Goal: Task Accomplishment & Management: Manage account settings

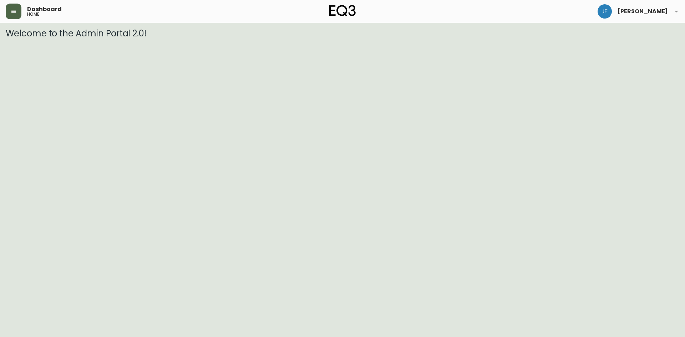
click at [16, 14] on button "button" at bounding box center [14, 12] width 16 height 16
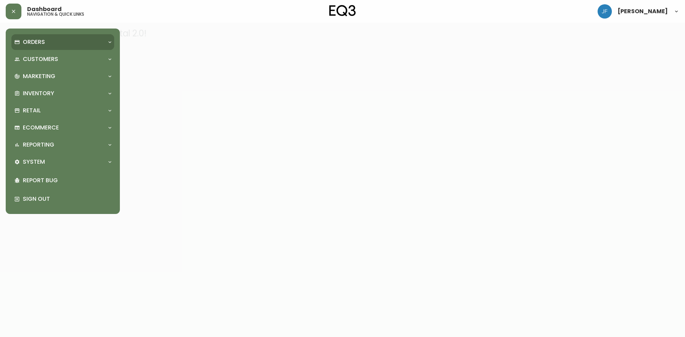
click at [37, 41] on p "Orders" at bounding box center [34, 42] width 22 height 8
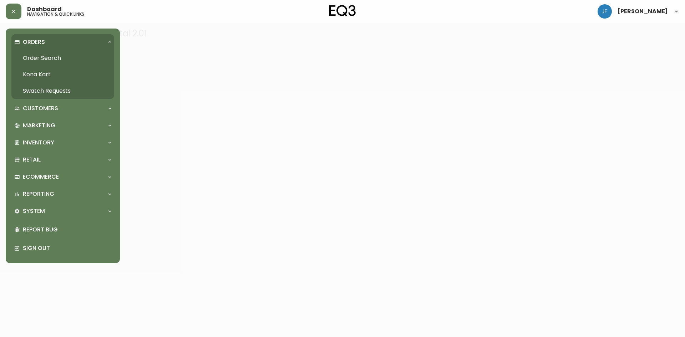
click at [36, 55] on link "Order Search" at bounding box center [62, 58] width 103 height 16
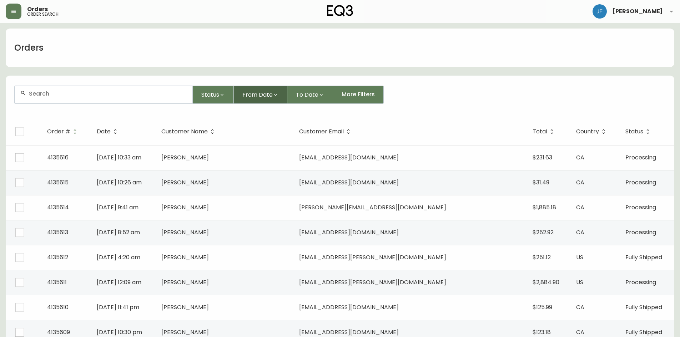
click at [263, 95] on span "From Date" at bounding box center [257, 94] width 30 height 9
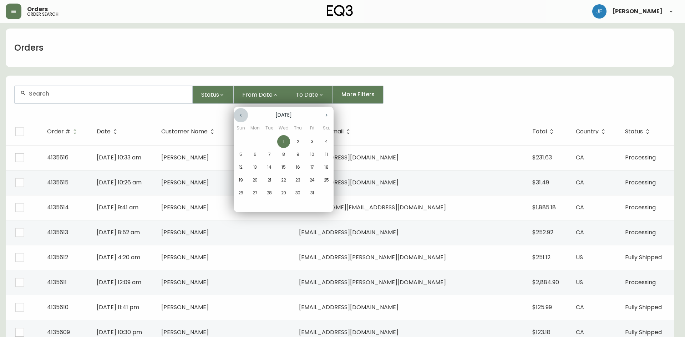
click at [240, 115] on icon "button" at bounding box center [241, 115] width 6 height 6
click at [252, 142] on span "1" at bounding box center [255, 141] width 13 height 6
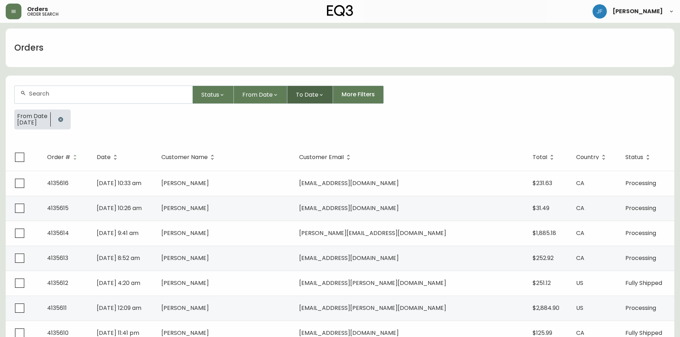
click at [296, 96] on span "To Date" at bounding box center [307, 94] width 22 height 9
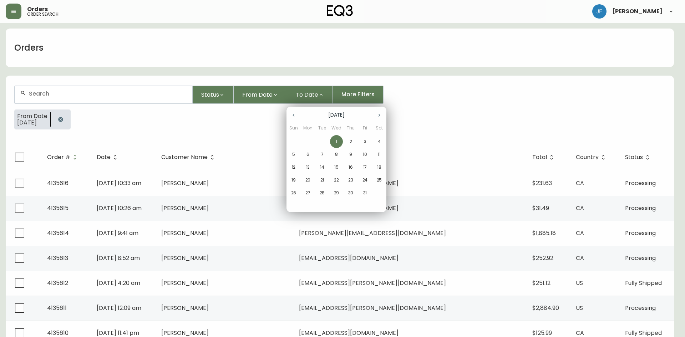
click at [294, 113] on icon "button" at bounding box center [294, 115] width 6 height 6
click at [308, 142] on span "1" at bounding box center [308, 141] width 13 height 6
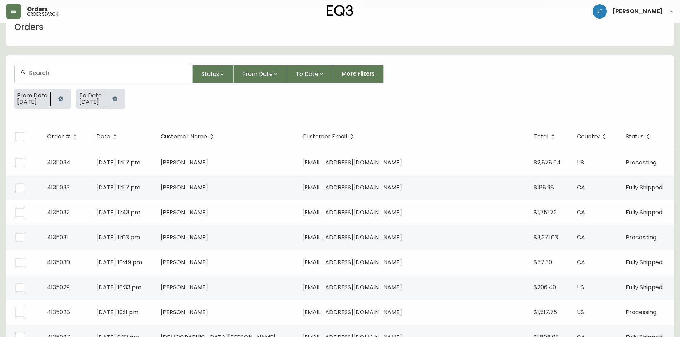
scroll to position [36, 0]
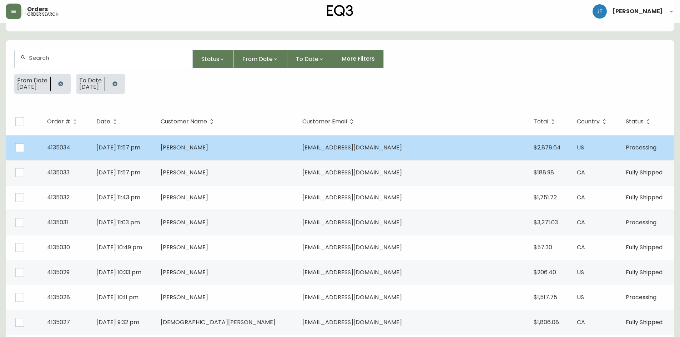
click at [155, 147] on td "Sep 01 2025, 11:57 pm" at bounding box center [123, 147] width 64 height 25
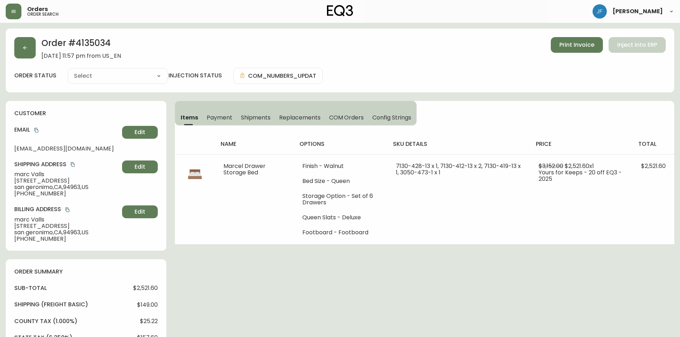
type input "Processing"
select select "PROCESSING"
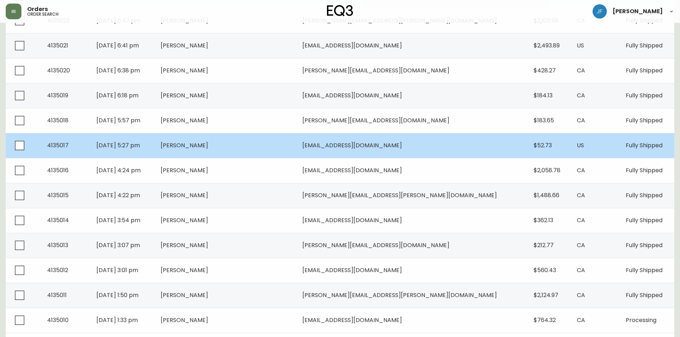
scroll to position [474, 0]
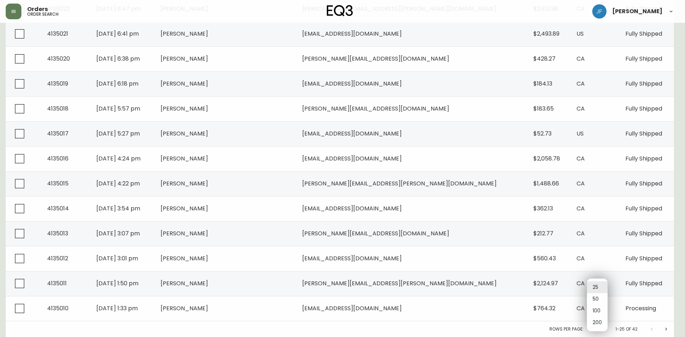
click at [594, 309] on li "100" at bounding box center [597, 311] width 21 height 12
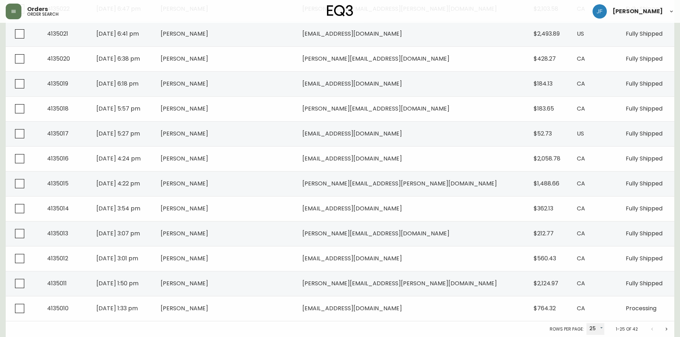
type input "100"
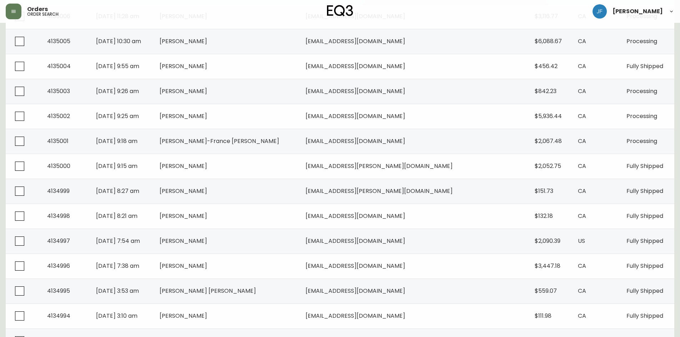
scroll to position [899, 0]
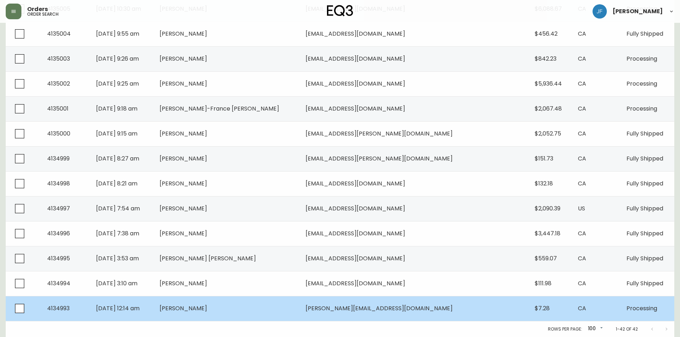
click at [154, 306] on td "Sep 01 2025, 12:14 am" at bounding box center [122, 308] width 64 height 25
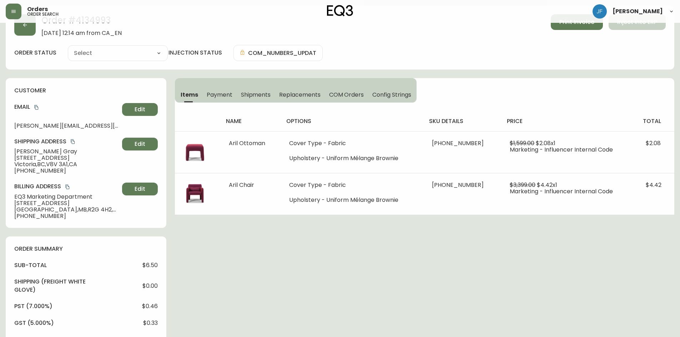
scroll to position [270, 0]
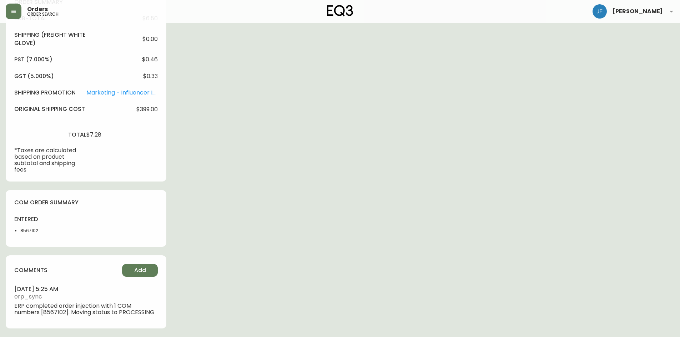
type input "Processing"
select select "PROCESSING"
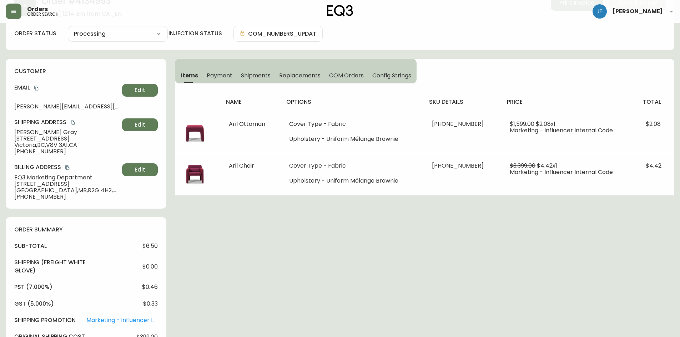
scroll to position [0, 0]
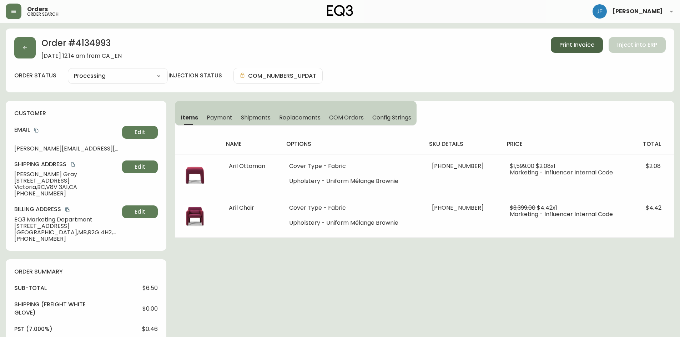
click at [573, 43] on span "Print Invoice" at bounding box center [576, 45] width 35 height 8
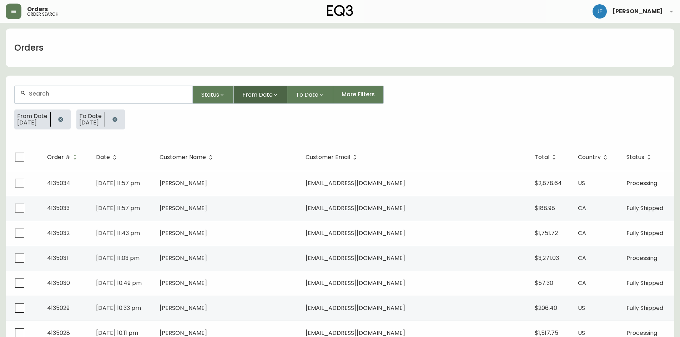
click at [248, 96] on span "From Date" at bounding box center [257, 94] width 30 height 9
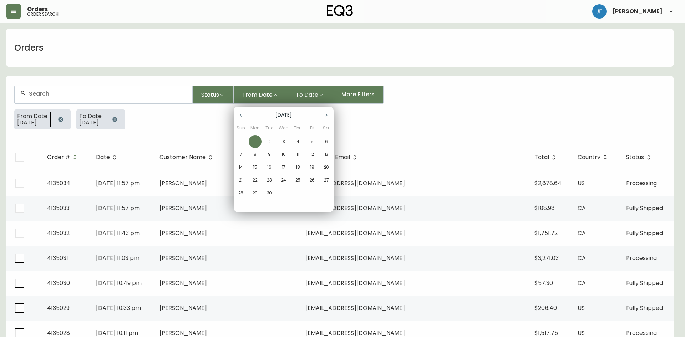
click at [242, 117] on icon "button" at bounding box center [241, 115] width 6 height 6
click at [241, 207] on p "31" at bounding box center [241, 206] width 4 height 6
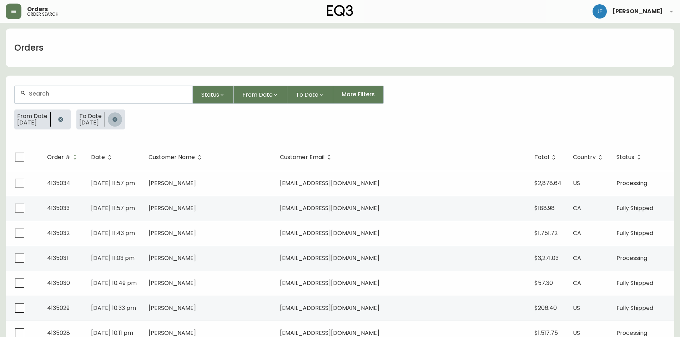
click at [117, 119] on icon "button" at bounding box center [114, 119] width 5 height 5
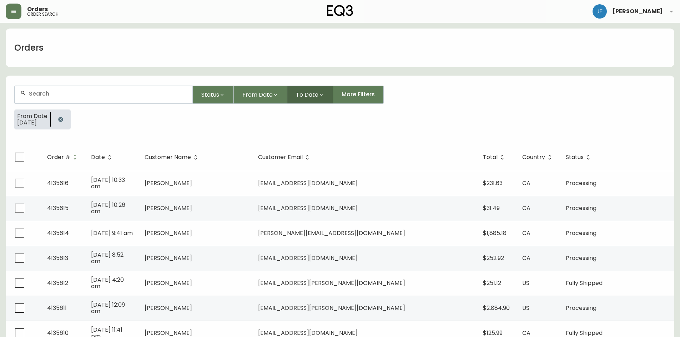
click at [303, 95] on span "To Date" at bounding box center [307, 94] width 22 height 9
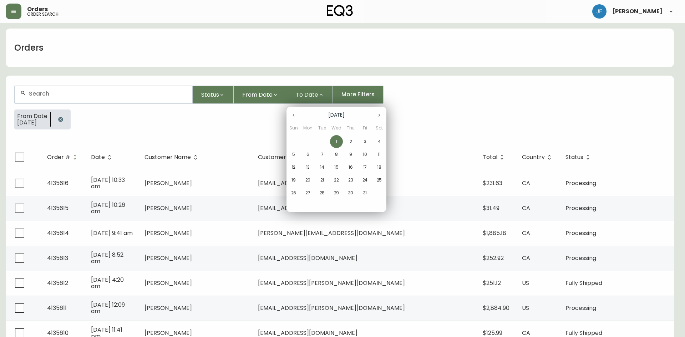
click at [293, 116] on icon "button" at bounding box center [294, 115] width 2 height 3
click at [294, 115] on icon "button" at bounding box center [294, 115] width 6 height 6
click at [296, 207] on span "31" at bounding box center [293, 206] width 13 height 6
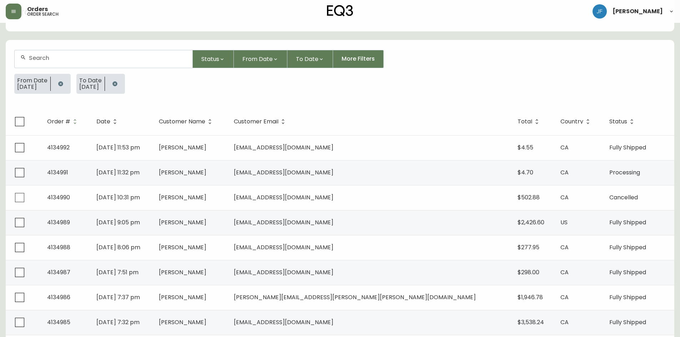
scroll to position [71, 0]
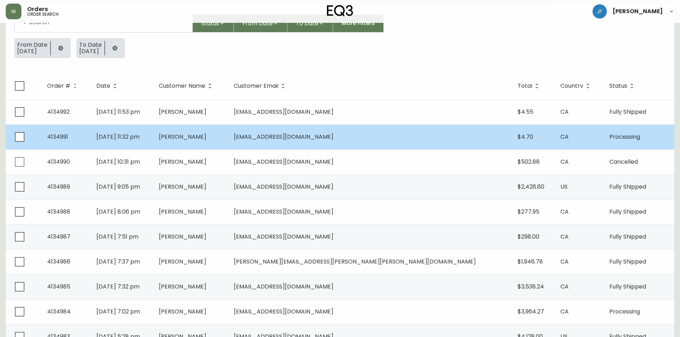
click at [606, 141] on td "Processing" at bounding box center [638, 137] width 71 height 25
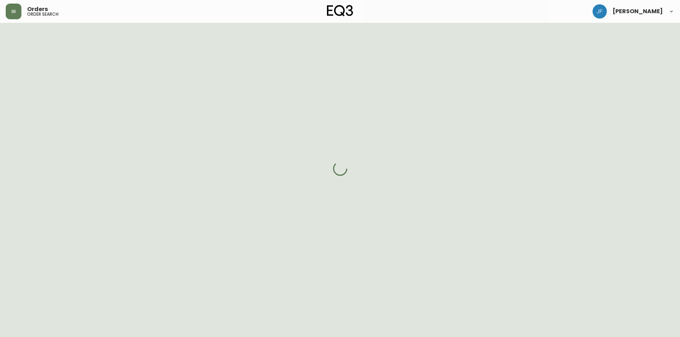
scroll to position [71, 0]
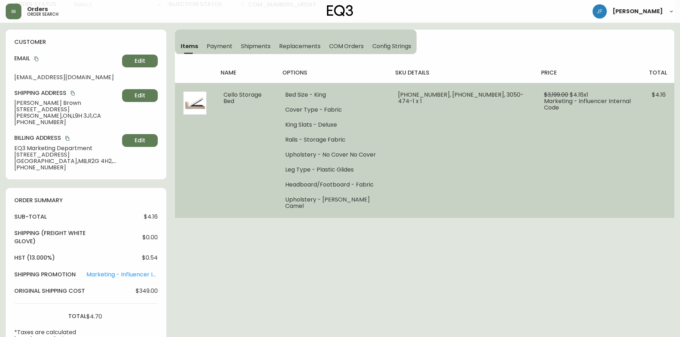
type input "Processing"
select select "PROCESSING"
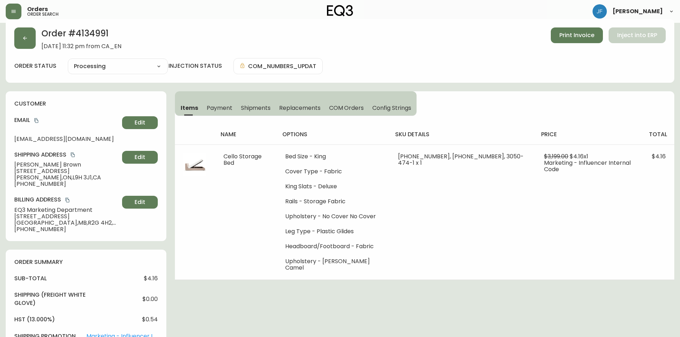
scroll to position [0, 0]
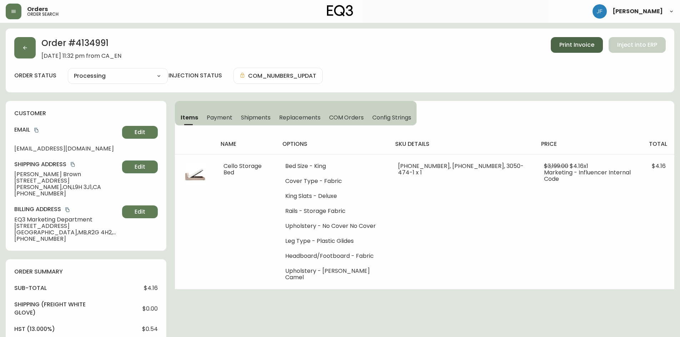
click at [564, 44] on span "Print Invoice" at bounding box center [576, 45] width 35 height 8
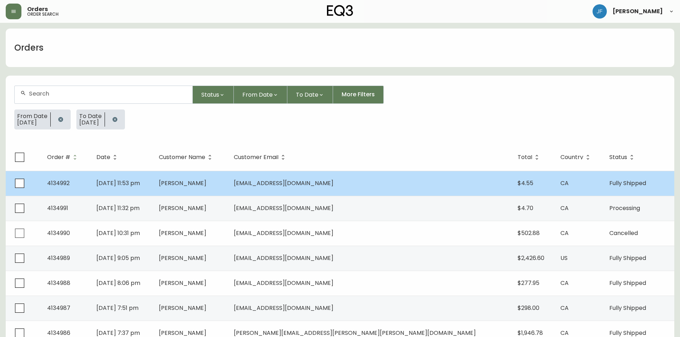
click at [621, 186] on span "Fully Shipped" at bounding box center [627, 183] width 37 height 8
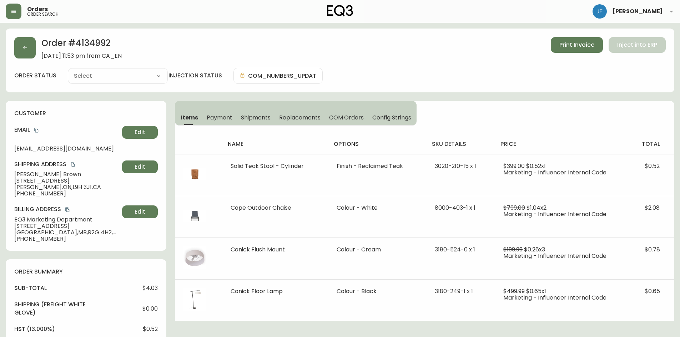
type input "Fully Shipped"
select select "FULLY_SHIPPED"
click at [576, 45] on span "Print Invoice" at bounding box center [576, 45] width 35 height 8
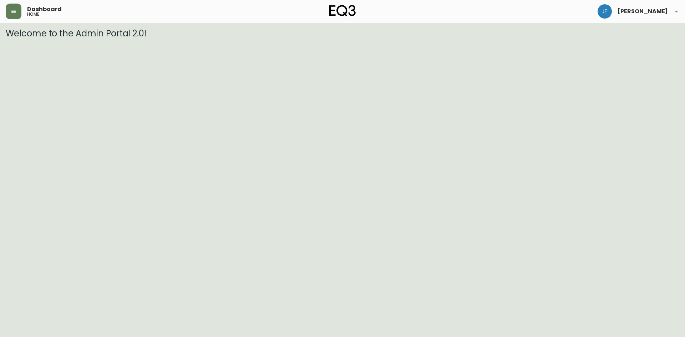
click at [53, 9] on span "Dashboard" at bounding box center [44, 9] width 35 height 6
click at [10, 12] on button "button" at bounding box center [14, 12] width 16 height 16
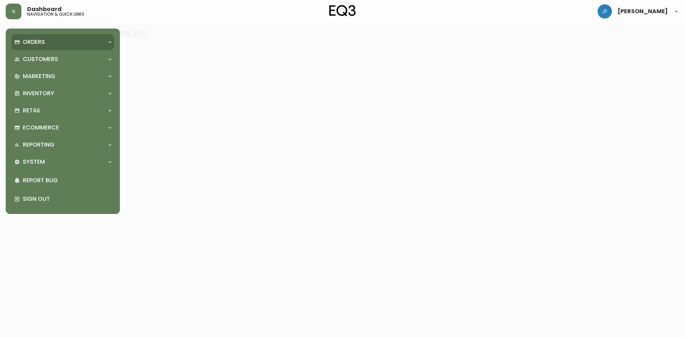
click at [41, 43] on p "Orders" at bounding box center [34, 42] width 22 height 8
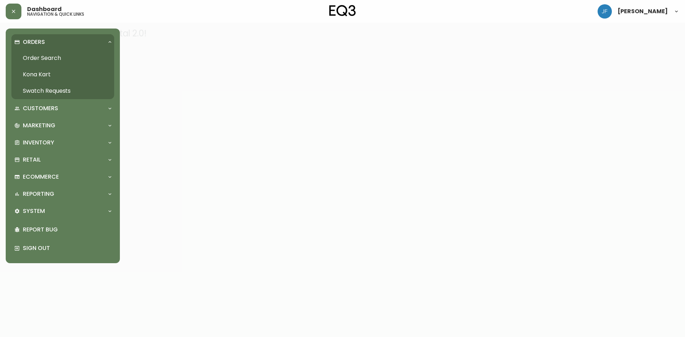
click at [41, 57] on link "Order Search" at bounding box center [62, 58] width 103 height 16
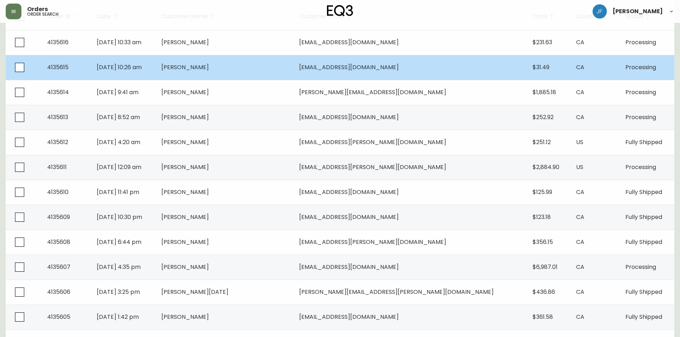
scroll to position [36, 0]
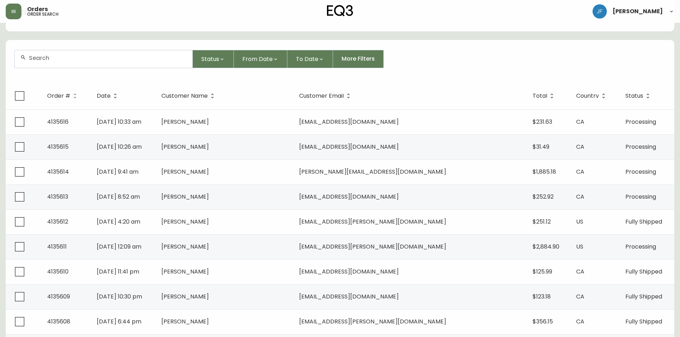
click at [130, 62] on div at bounding box center [104, 58] width 178 height 17
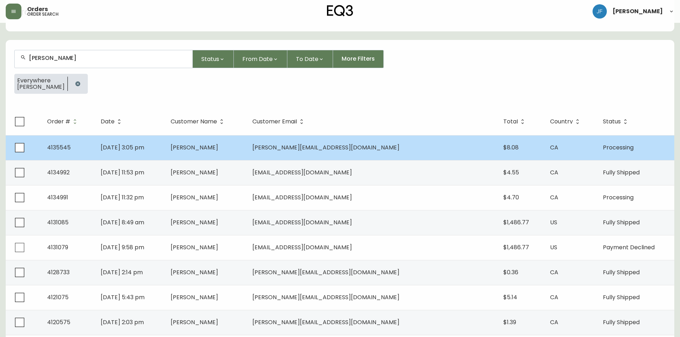
type input "bridget"
click at [247, 141] on td "[PERSON_NAME]" at bounding box center [206, 147] width 82 height 25
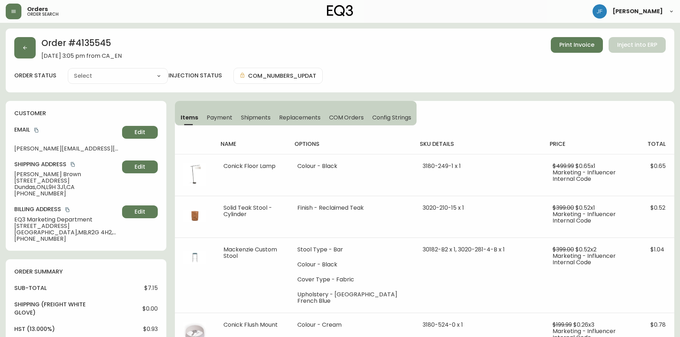
type input "Processing"
select select "PROCESSING"
click at [22, 50] on icon "button" at bounding box center [25, 48] width 6 height 6
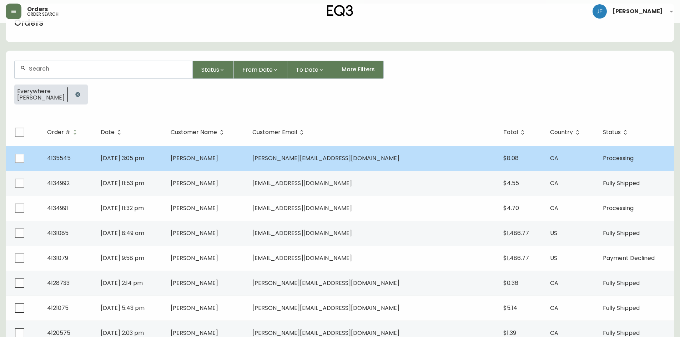
scroll to position [36, 0]
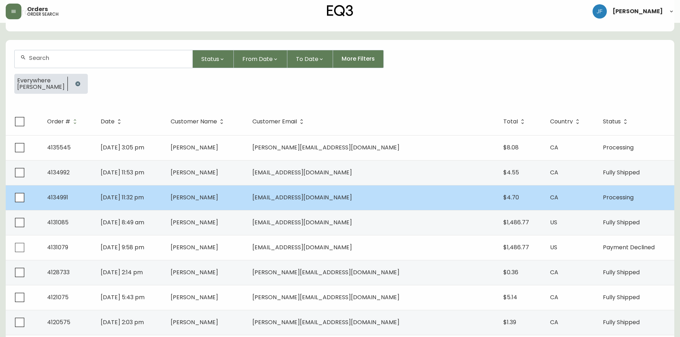
click at [311, 198] on td "bridgetbrown222@gmail.com" at bounding box center [372, 197] width 251 height 25
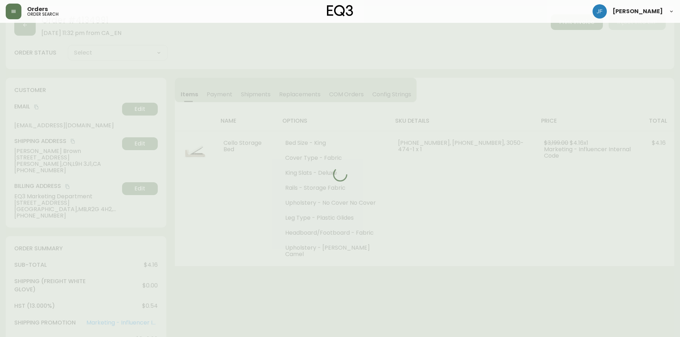
scroll to position [36, 0]
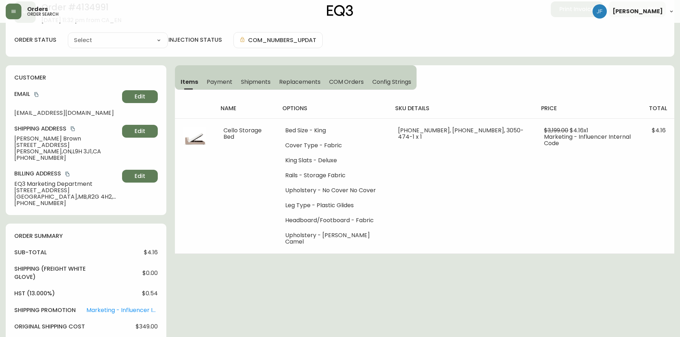
type input "Processing"
select select "PROCESSING"
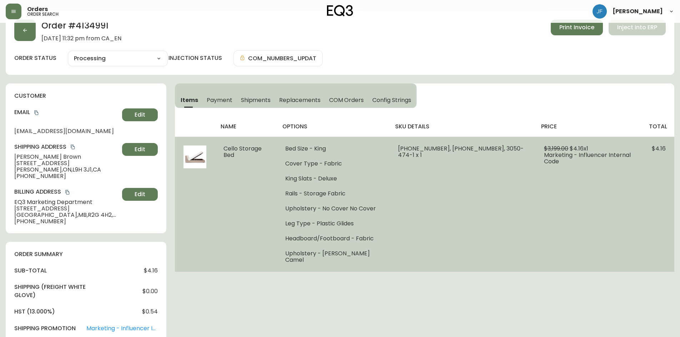
scroll to position [0, 0]
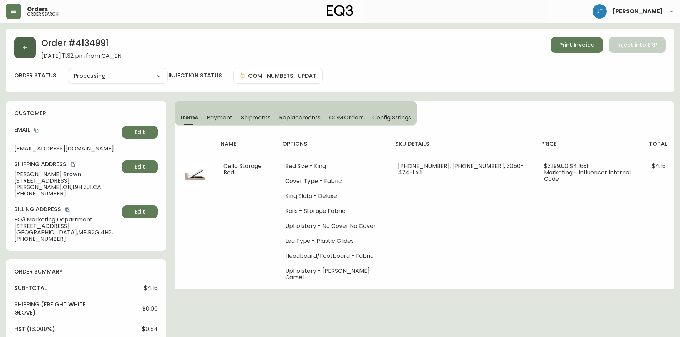
click at [27, 44] on button "button" at bounding box center [24, 47] width 21 height 21
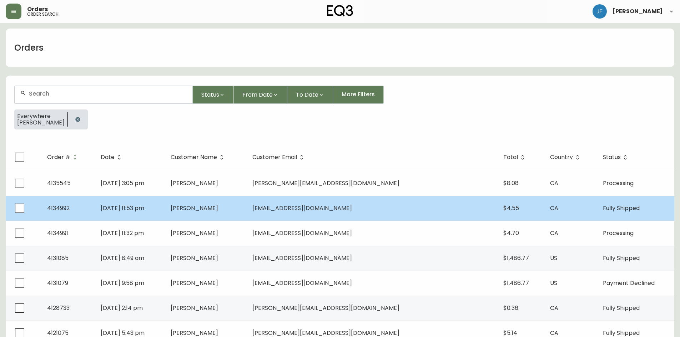
click at [218, 208] on span "Bridget Brown" at bounding box center [194, 208] width 47 height 8
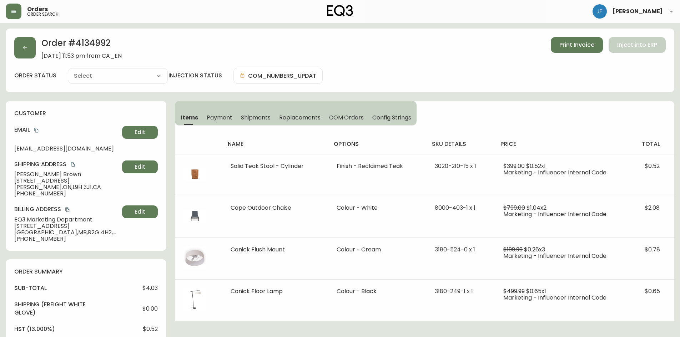
type input "Fully Shipped"
select select "FULLY_SHIPPED"
click at [24, 44] on button "button" at bounding box center [24, 47] width 21 height 21
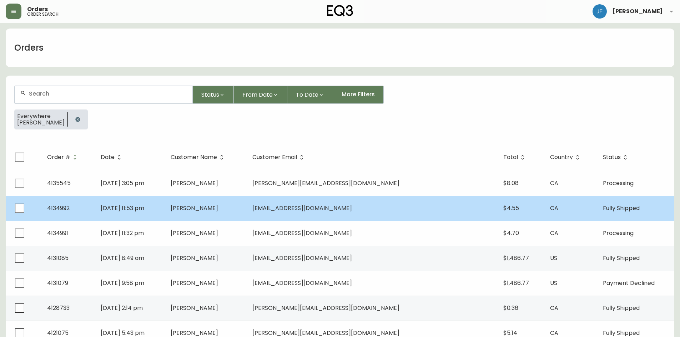
click at [352, 206] on span "bridgetbrown222@gmail.com" at bounding box center [302, 208] width 100 height 8
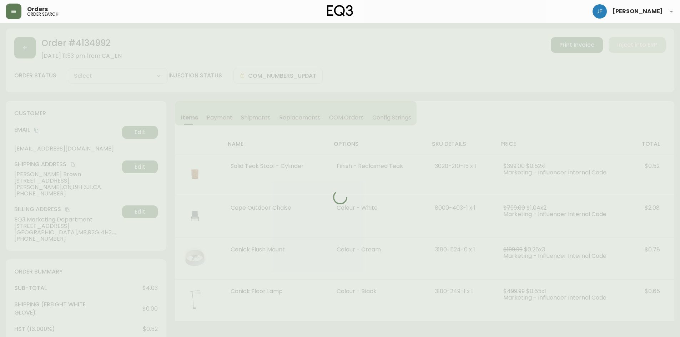
type input "Fully Shipped"
select select "FULLY_SHIPPED"
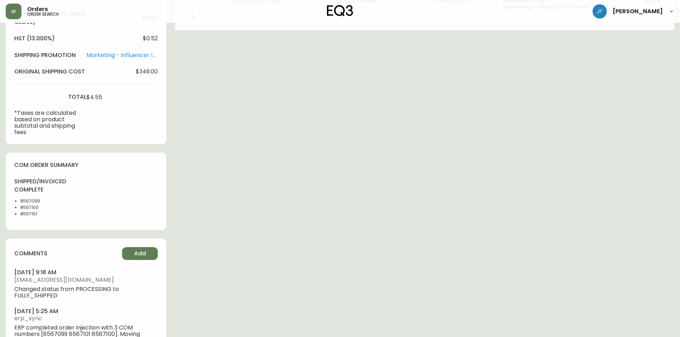
scroll to position [319, 0]
